Goal: Understand process/instructions

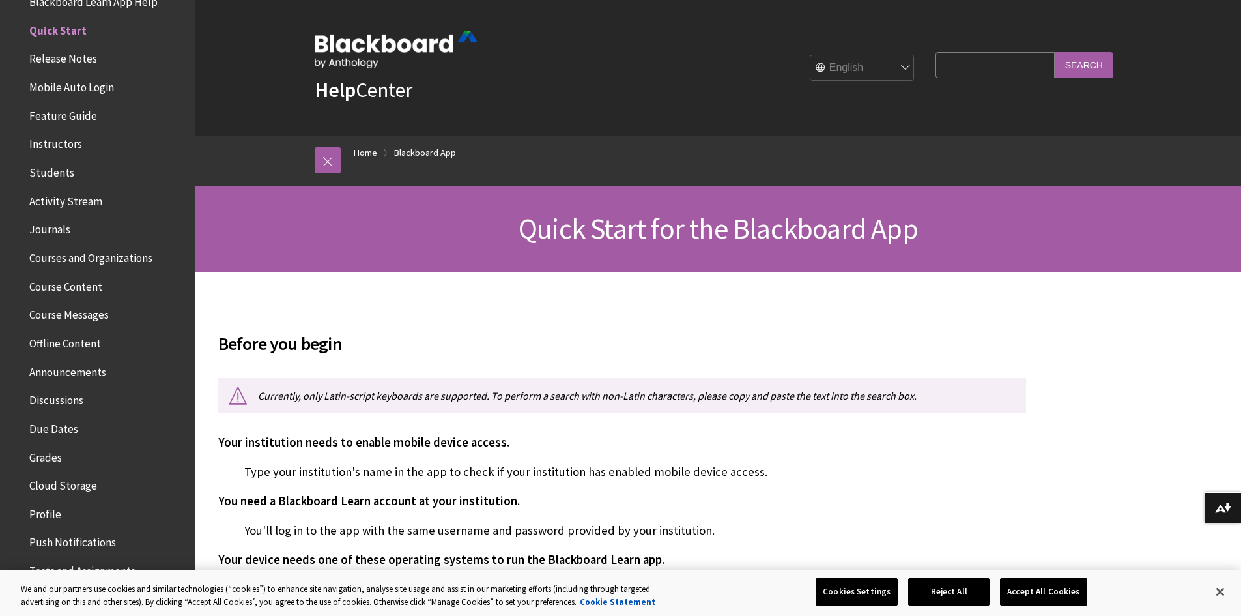
click at [850, 59] on select "English عربية Català Cymraeg Deutsch Español Suomi Français עברית Italiano 日本語 …" at bounding box center [862, 68] width 104 height 26
select select "/ar-sa/Blackboard_App/Quick_Start"
click at [810, 55] on select "English عربية Català Cymraeg Deutsch Español Suomi Français עברית Italiano 日本語 …" at bounding box center [862, 68] width 104 height 26
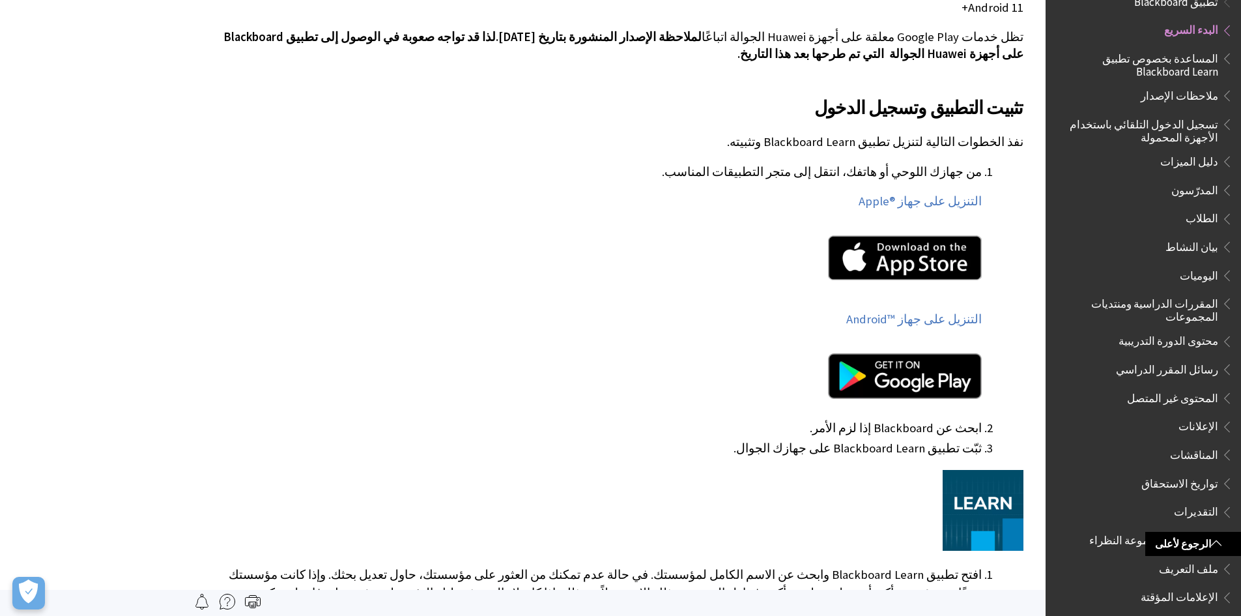
scroll to position [521, 0]
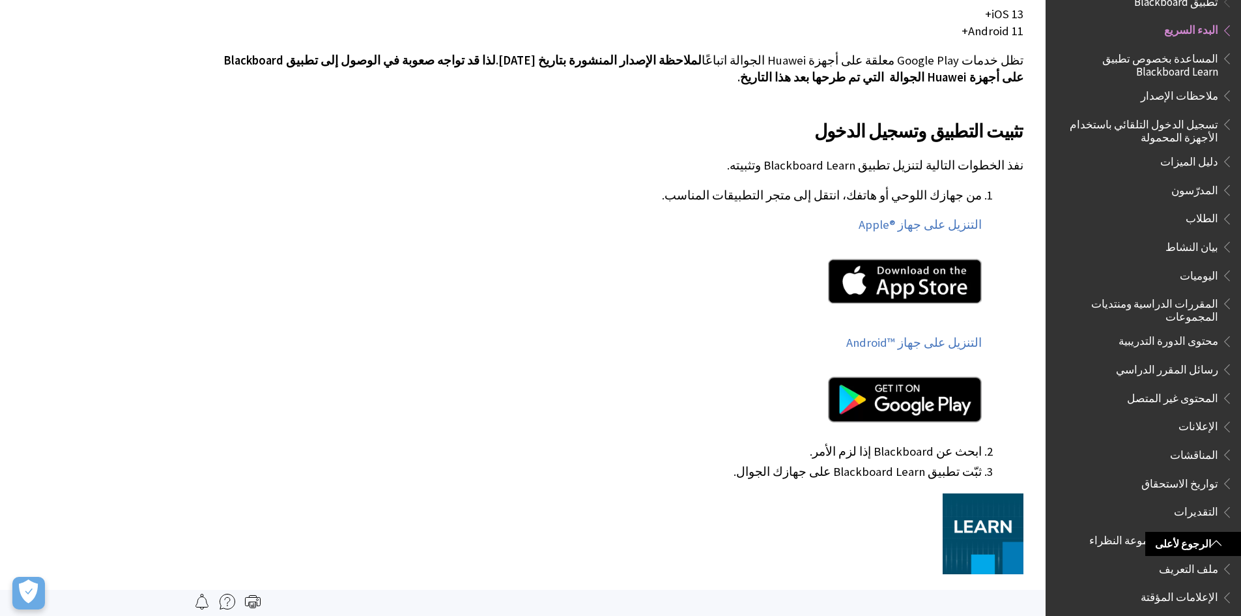
click at [877, 407] on img at bounding box center [904, 399] width 153 height 46
